Goal: Navigation & Orientation: Find specific page/section

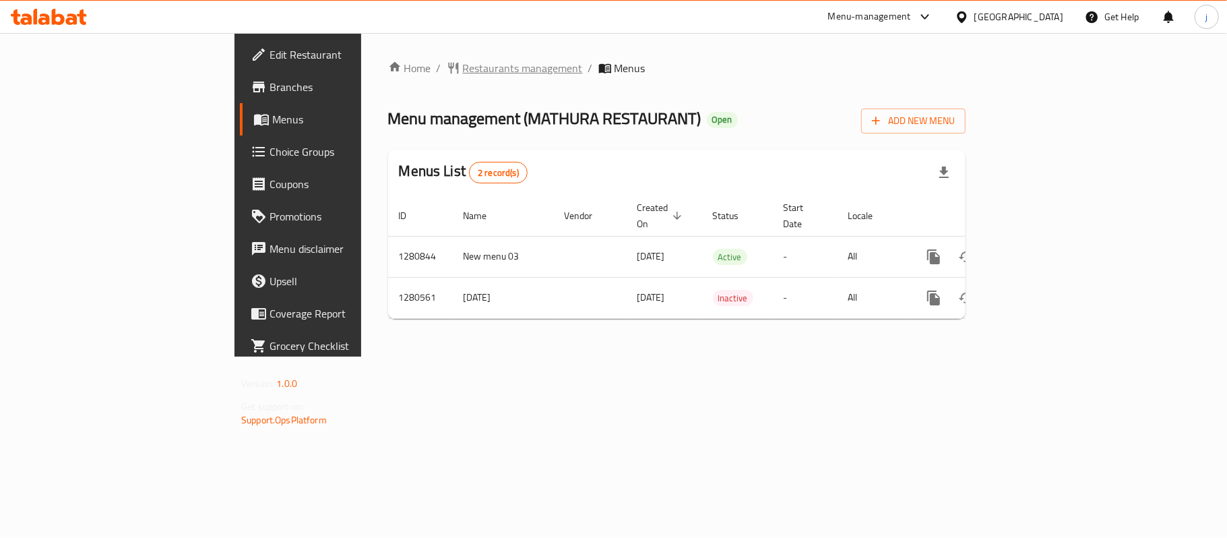
click at [463, 65] on span "Restaurants management" at bounding box center [523, 68] width 120 height 16
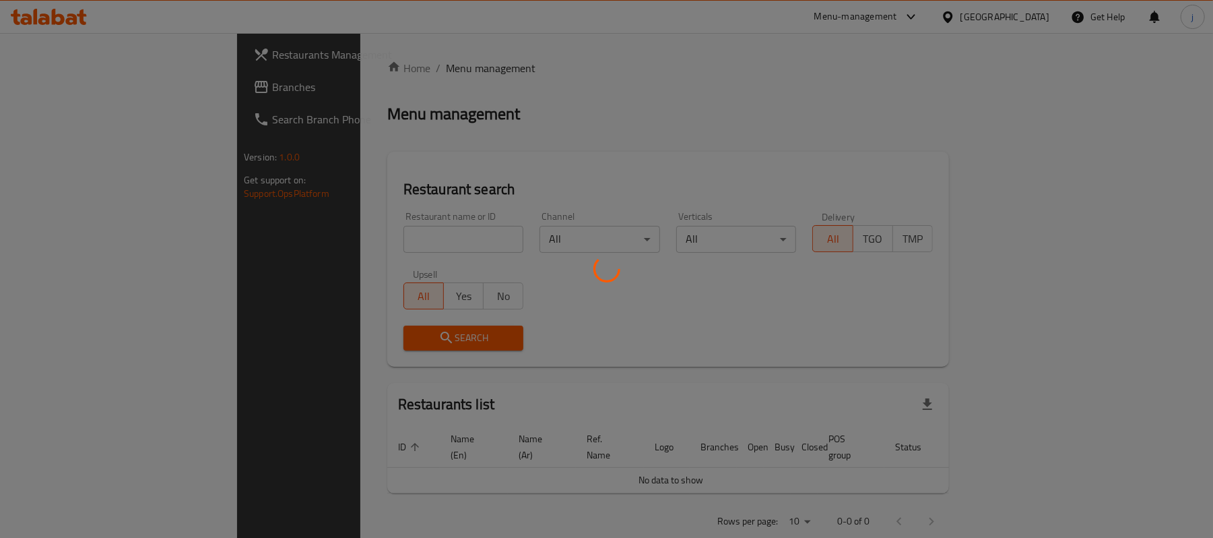
click at [76, 85] on div at bounding box center [606, 269] width 1213 height 538
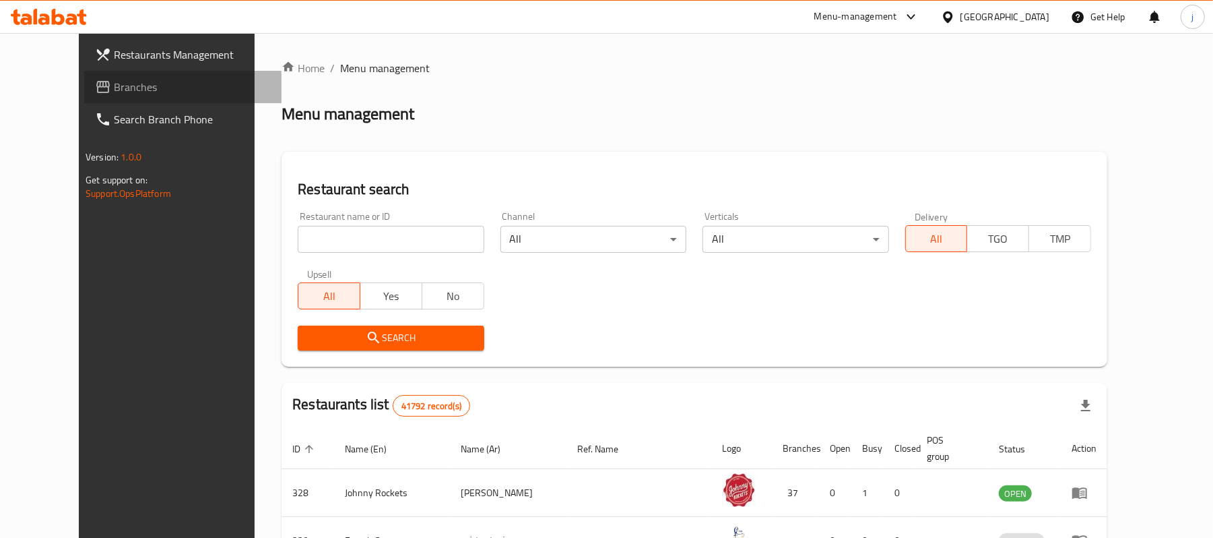
click at [114, 85] on span "Branches" at bounding box center [192, 87] width 157 height 16
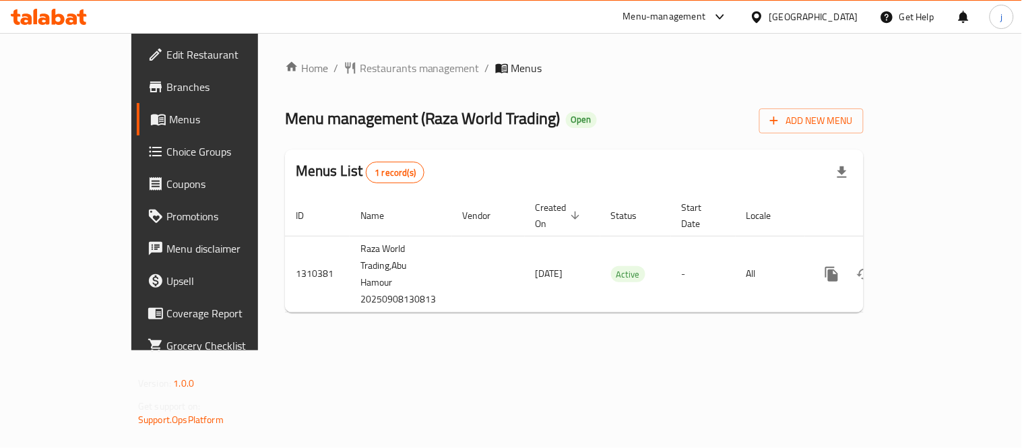
click at [851, 16] on div "Qatar" at bounding box center [813, 16] width 89 height 15
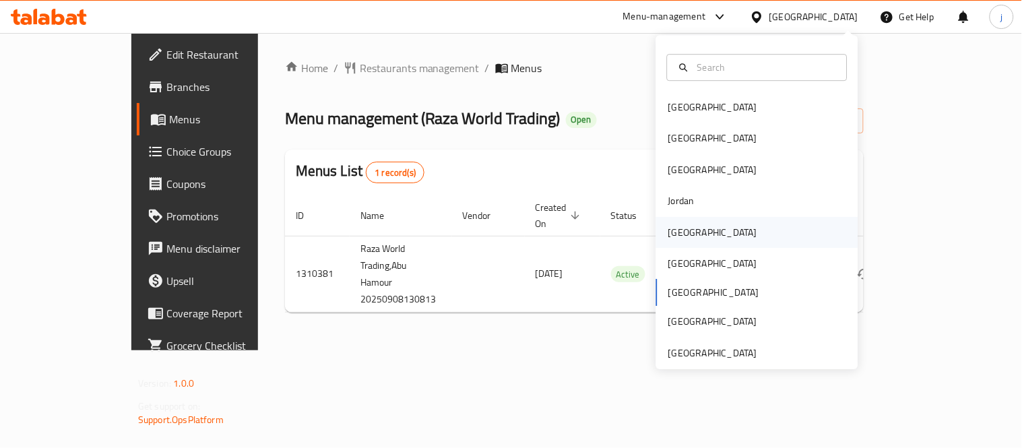
click at [692, 234] on div "Kuwait" at bounding box center [713, 232] width 110 height 31
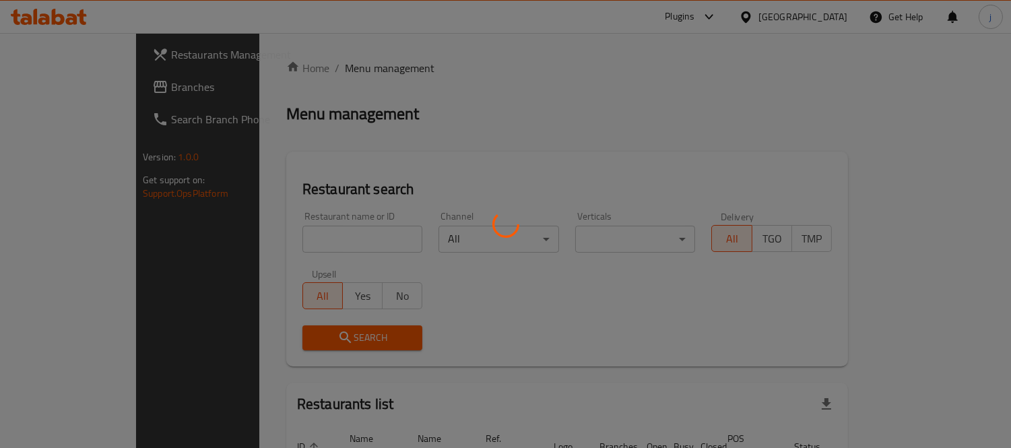
click at [56, 92] on div at bounding box center [505, 224] width 1011 height 448
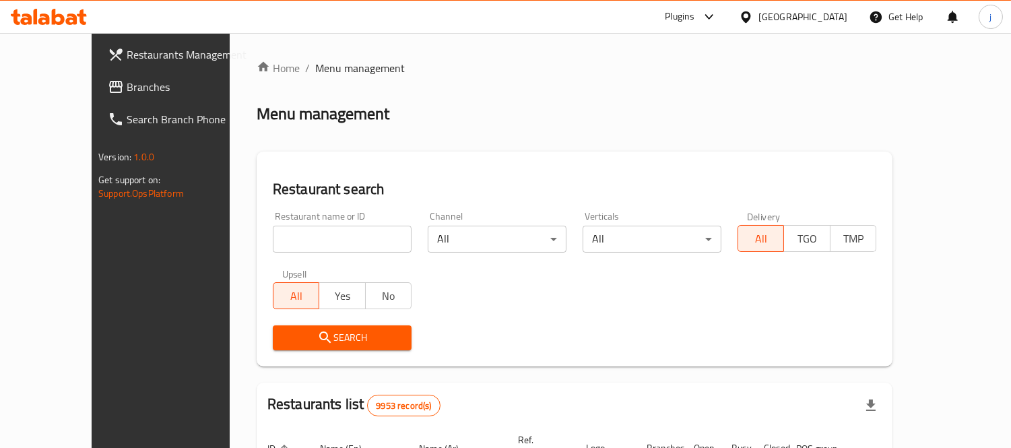
click at [127, 92] on span "Branches" at bounding box center [188, 87] width 123 height 16
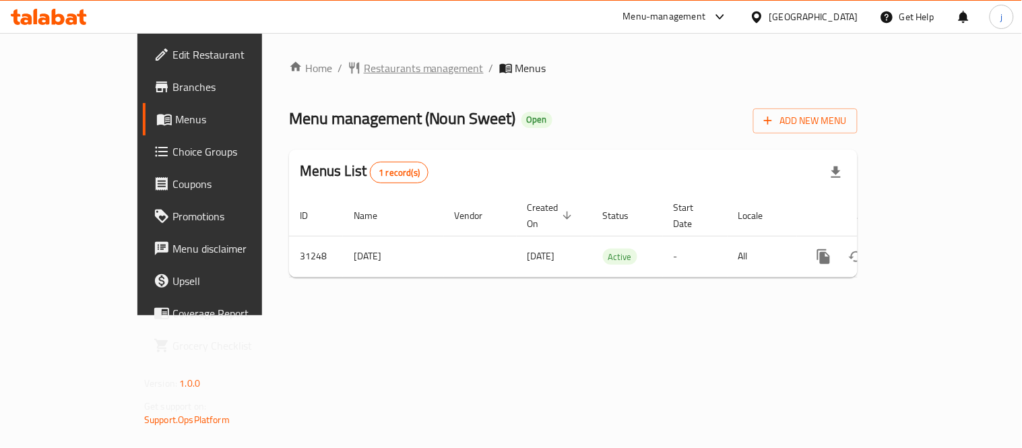
click at [364, 60] on span "Restaurants management" at bounding box center [424, 68] width 120 height 16
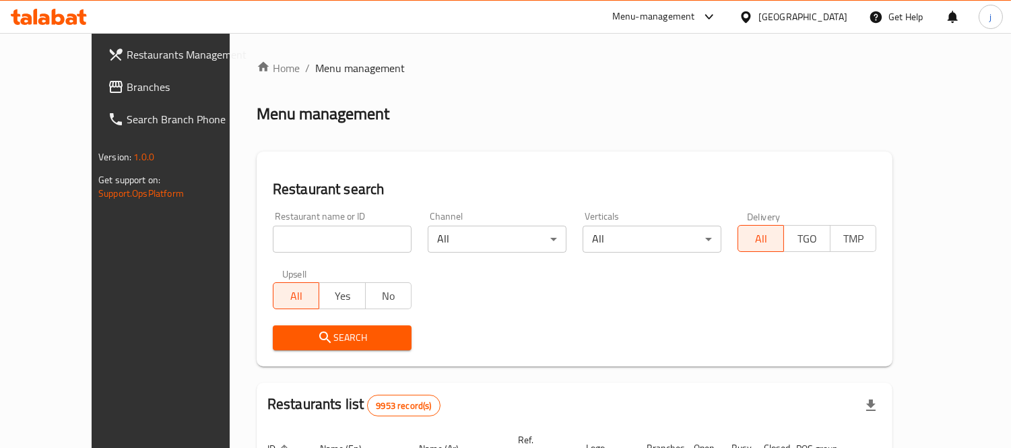
click at [753, 16] on icon at bounding box center [746, 17] width 14 height 14
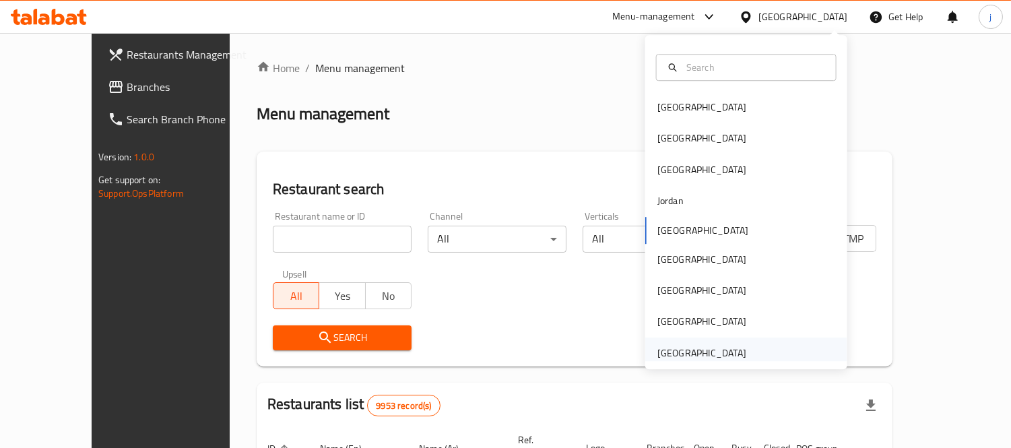
click at [674, 354] on div "[GEOGRAPHIC_DATA]" at bounding box center [702, 353] width 89 height 15
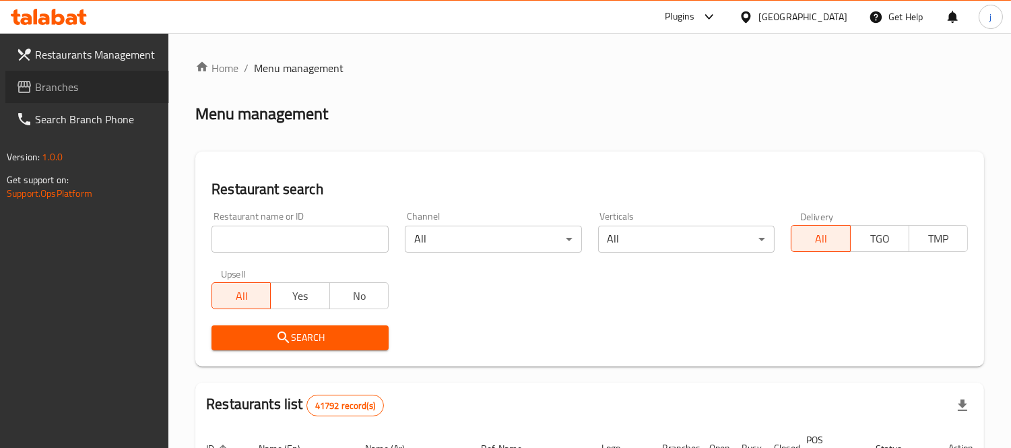
click at [96, 86] on span "Branches" at bounding box center [96, 87] width 123 height 16
